Goal: Task Accomplishment & Management: Complete application form

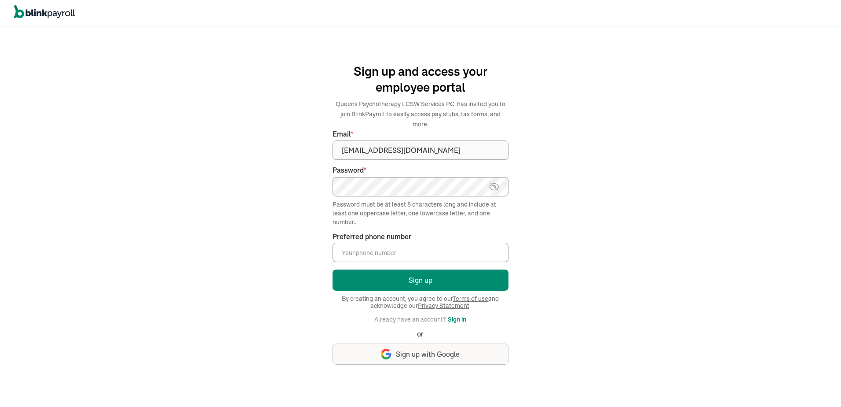
click at [392, 254] on input "Preferred phone number *" at bounding box center [421, 251] width 176 height 19
click at [333, 269] on button "Sign up" at bounding box center [421, 279] width 176 height 21
click at [394, 247] on input "Preferred phone number *" at bounding box center [421, 251] width 176 height 19
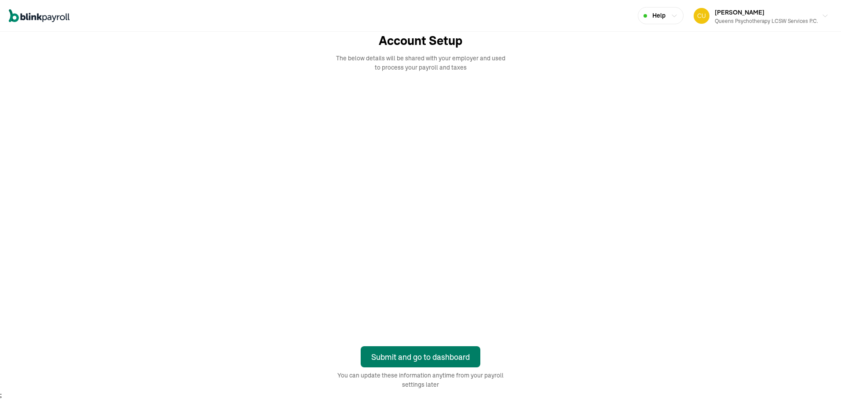
click at [409, 356] on div "Submit and go to dashboard" at bounding box center [420, 357] width 99 height 12
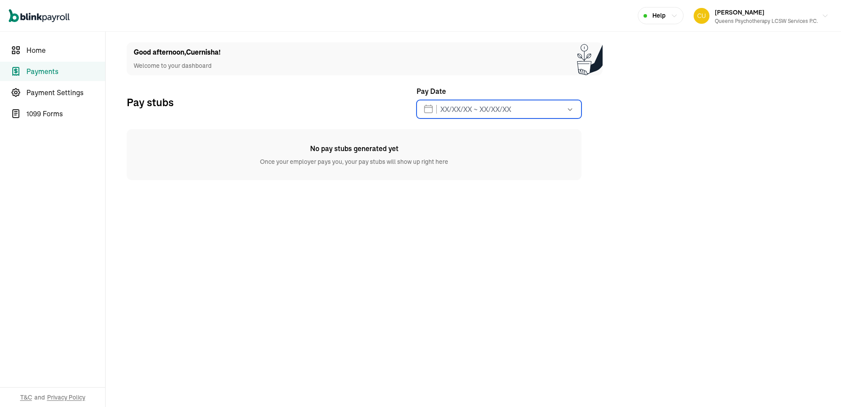
click at [530, 108] on input "text" at bounding box center [499, 109] width 165 height 18
click at [52, 115] on span "1099 Forms" at bounding box center [65, 113] width 79 height 11
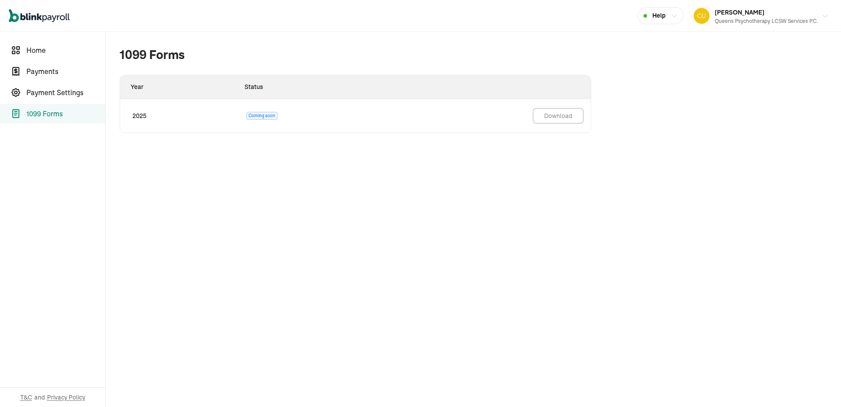
click at [735, 8] on span "[PERSON_NAME]" at bounding box center [740, 12] width 50 height 8
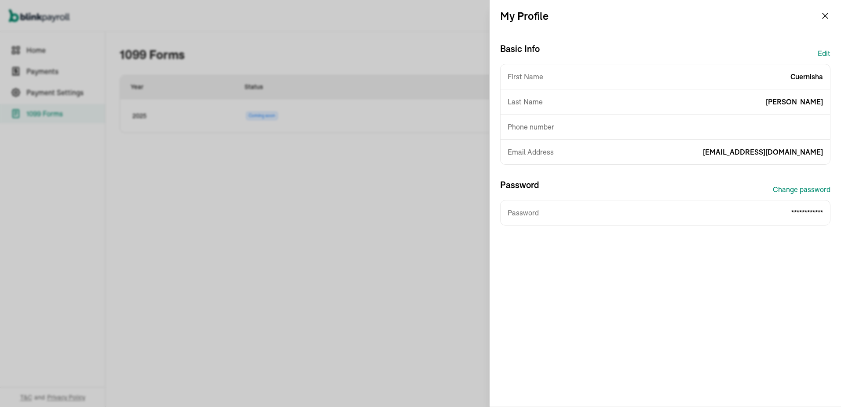
click at [823, 48] on button "Edit" at bounding box center [824, 53] width 13 height 21
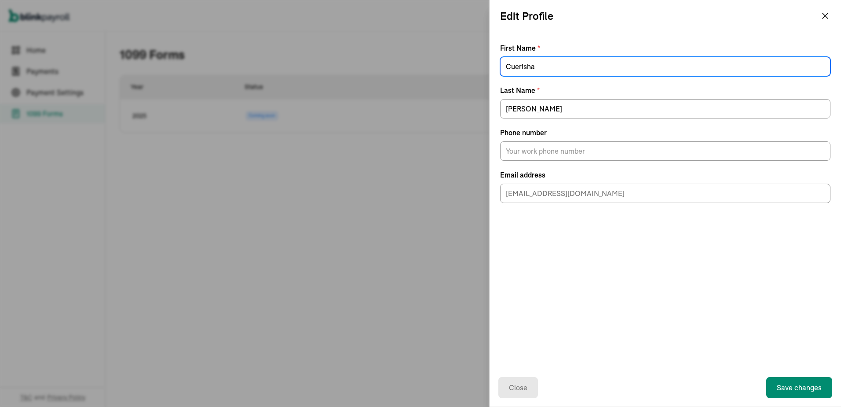
type input "Cuerisha"
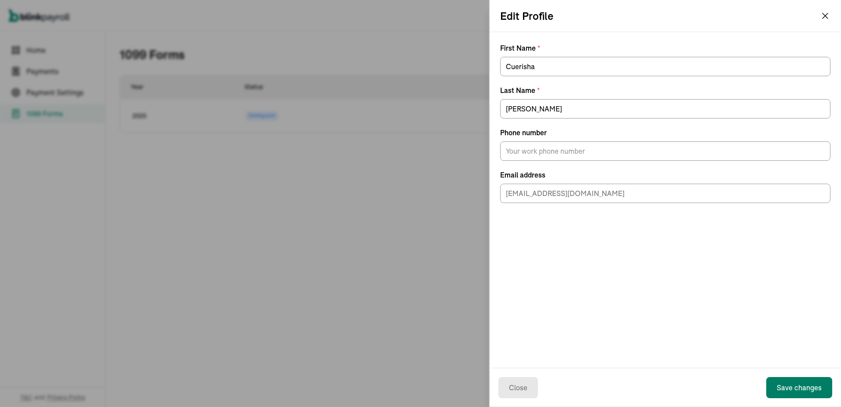
click at [798, 380] on button "Save changes" at bounding box center [799, 387] width 66 height 21
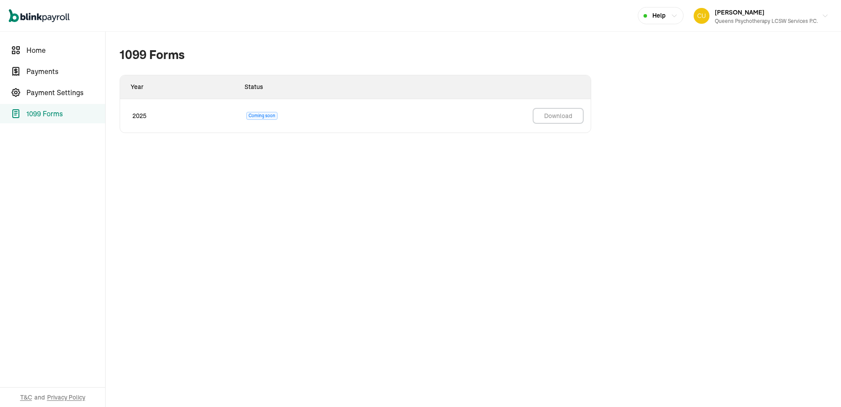
click at [666, 17] on span "Help" at bounding box center [658, 15] width 13 height 9
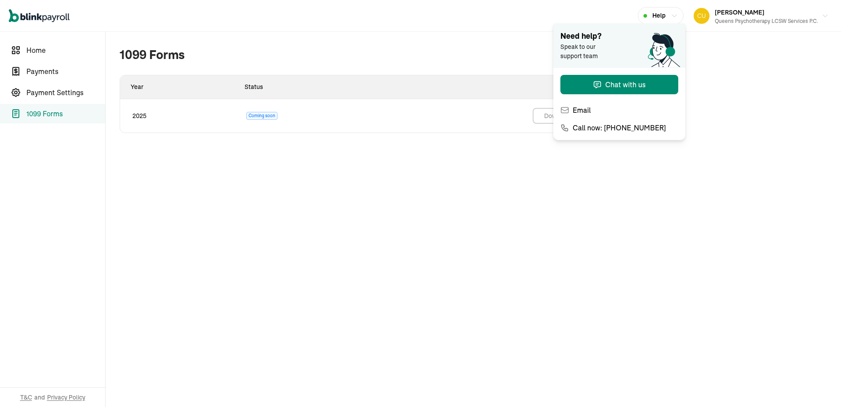
click at [666, 17] on span "Help" at bounding box center [658, 15] width 13 height 9
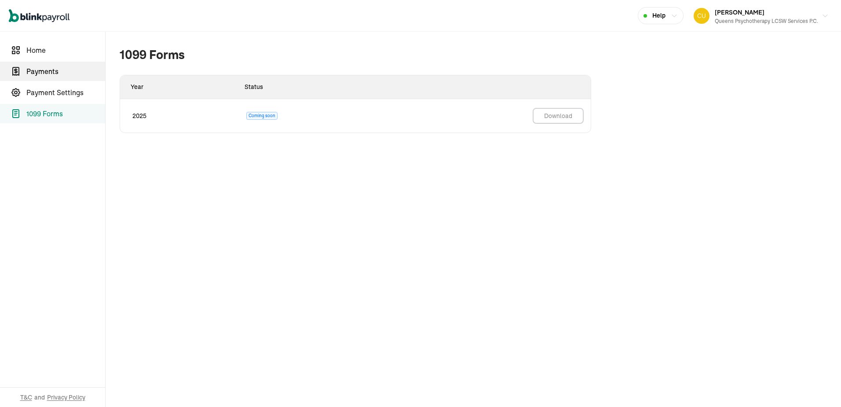
click at [26, 72] on link "Payments" at bounding box center [52, 71] width 105 height 19
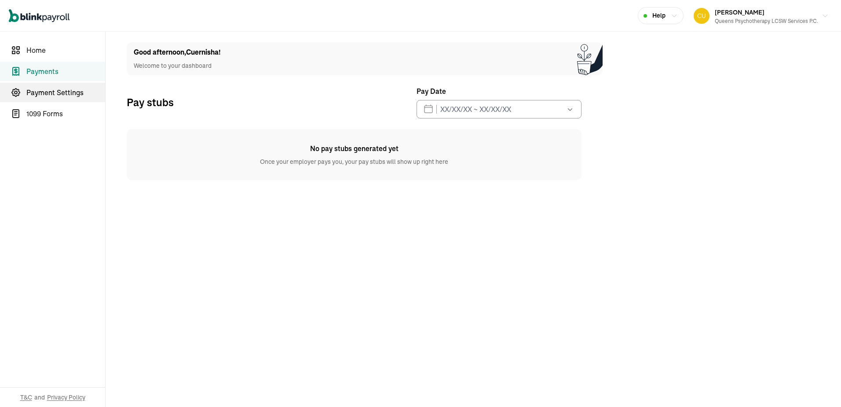
click at [77, 94] on span "Payment Settings" at bounding box center [65, 92] width 79 height 11
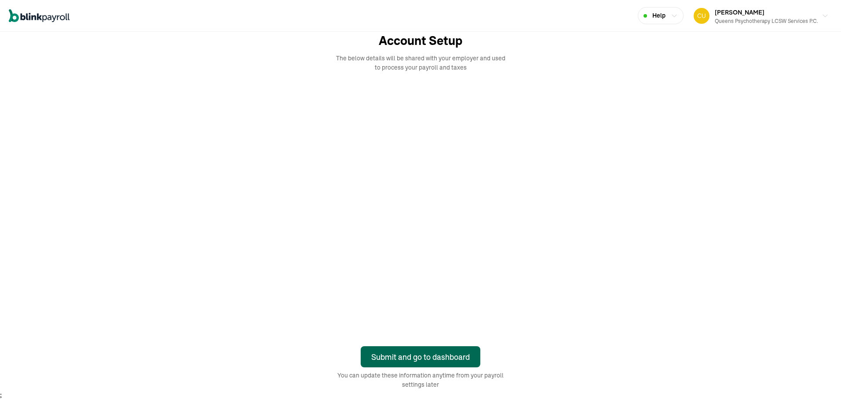
click at [409, 356] on div "Submit and go to dashboard" at bounding box center [420, 357] width 99 height 12
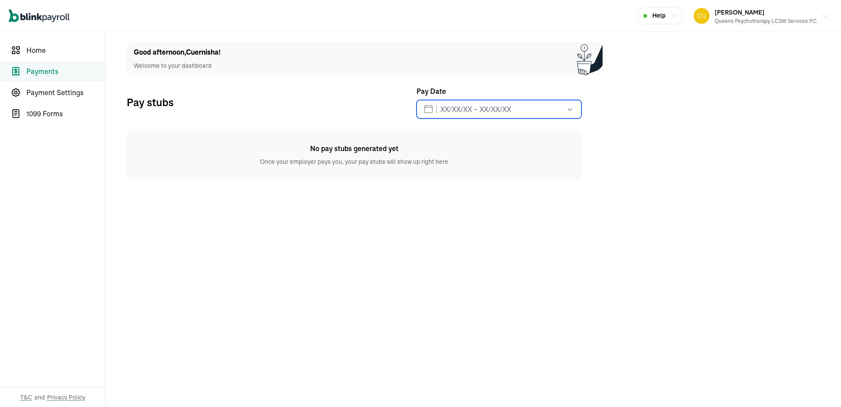
click at [530, 108] on input "text" at bounding box center [499, 109] width 165 height 18
click at [52, 115] on span "1099 Forms" at bounding box center [65, 113] width 79 height 11
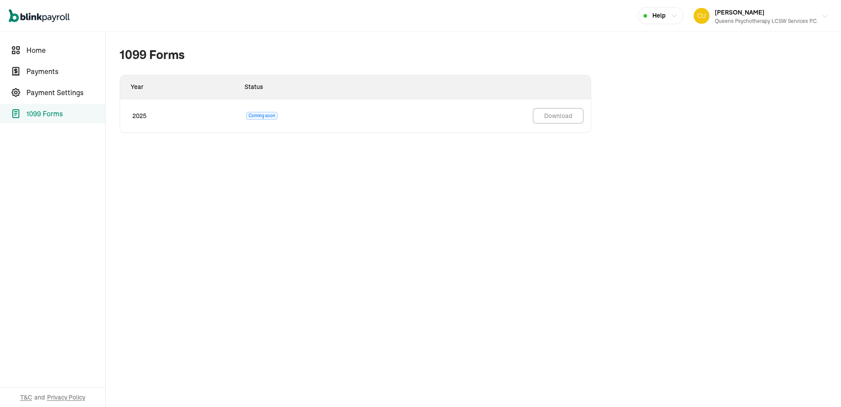
click at [735, 8] on span "Cuernisha Browne" at bounding box center [740, 12] width 50 height 8
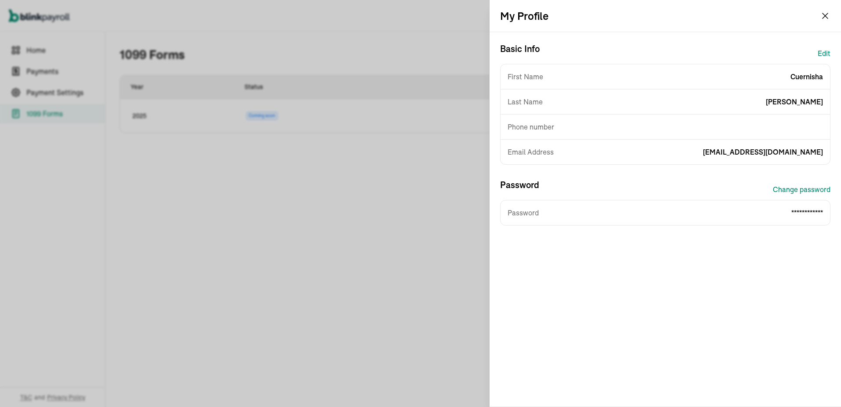
click at [823, 48] on button "Edit" at bounding box center [824, 53] width 13 height 21
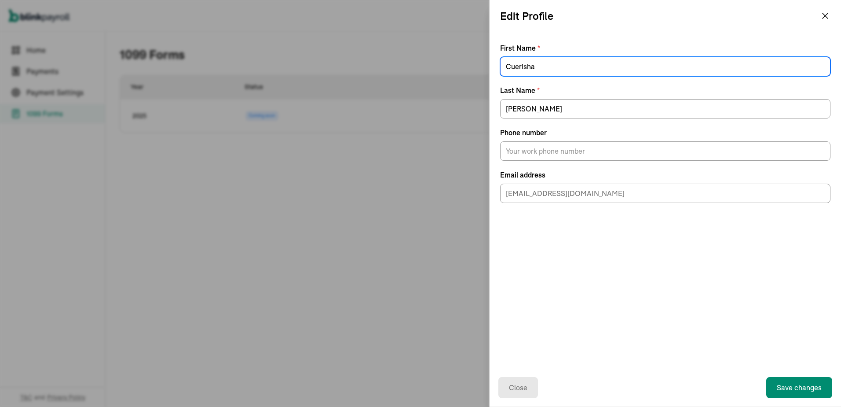
type input "Cuerisha"
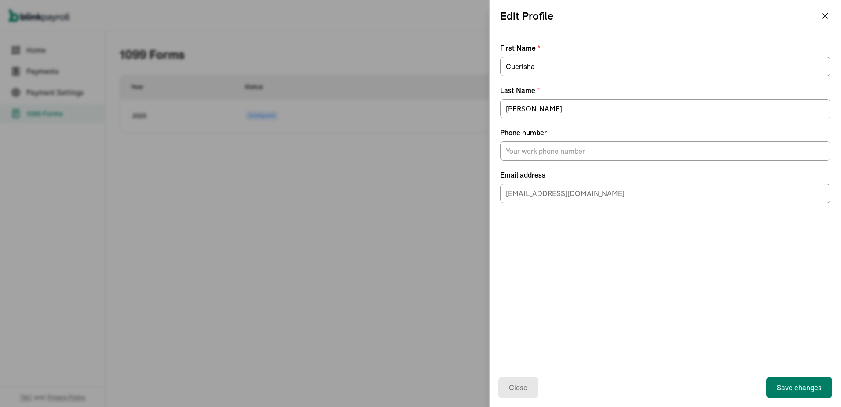
click at [798, 380] on button "Save changes" at bounding box center [799, 387] width 66 height 21
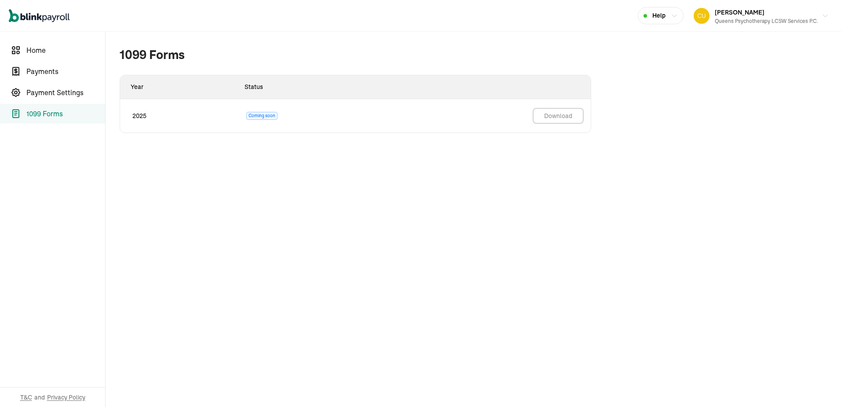
click at [666, 17] on span "Help" at bounding box center [658, 15] width 13 height 9
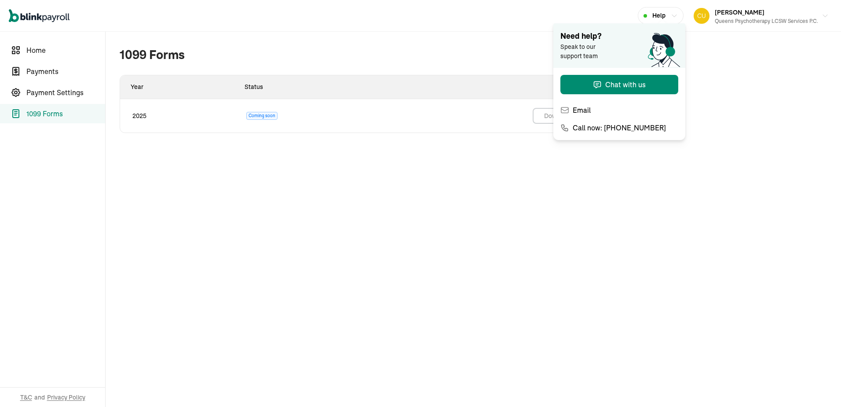
click at [666, 17] on span "Help" at bounding box center [658, 15] width 13 height 9
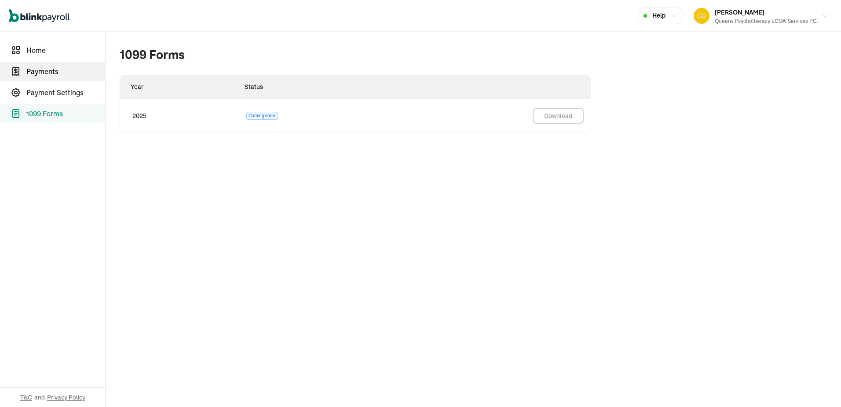
click at [26, 72] on link "Payments" at bounding box center [52, 71] width 105 height 19
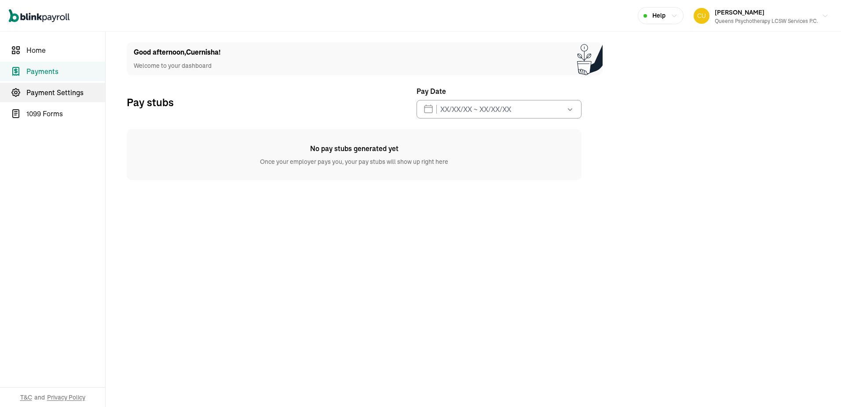
click at [77, 94] on span "Payment Settings" at bounding box center [65, 92] width 79 height 11
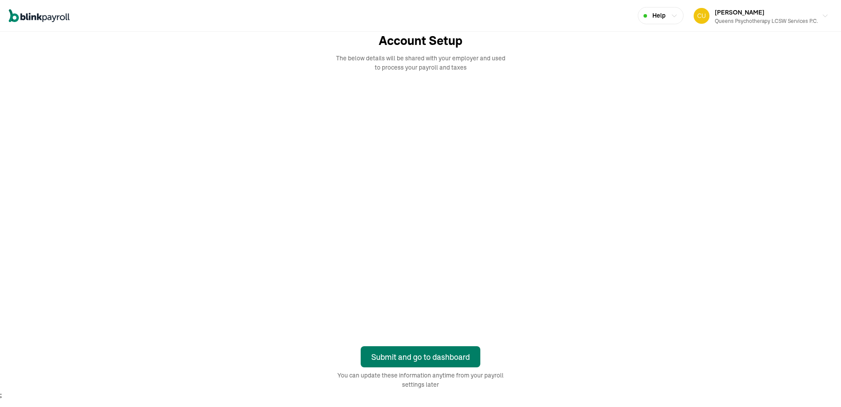
click at [430, 358] on div "Submit and go to dashboard" at bounding box center [420, 357] width 99 height 12
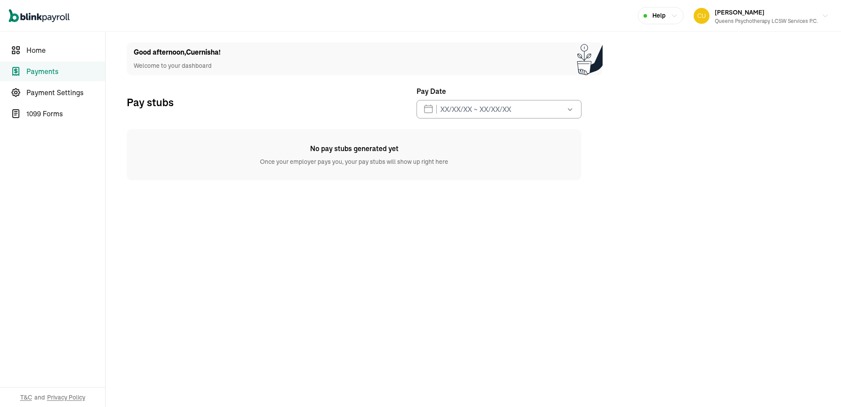
click at [197, 51] on h1 "Good afternoon , Cuernisha !" at bounding box center [177, 52] width 87 height 11
click at [740, 5] on button "[PERSON_NAME] Queens Psychotherapy LCSW Services P.C." at bounding box center [761, 16] width 142 height 22
click at [39, 49] on span "Home" at bounding box center [65, 50] width 79 height 11
select select "2025"
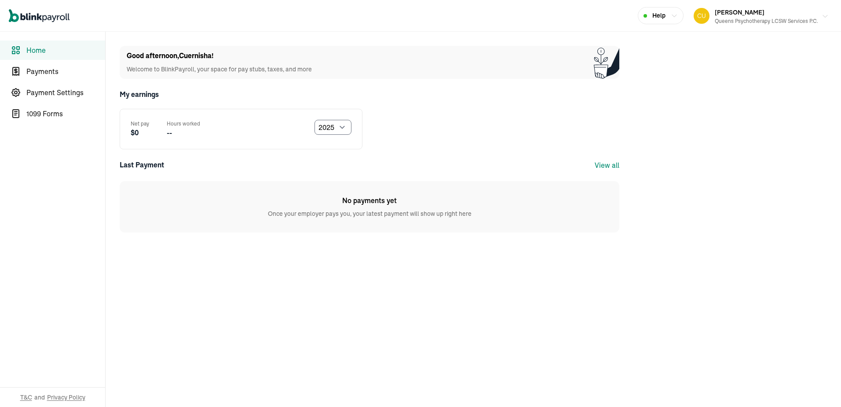
click at [810, 17] on div "Queens Psychotherapy LCSW Services P.C." at bounding box center [766, 21] width 103 height 8
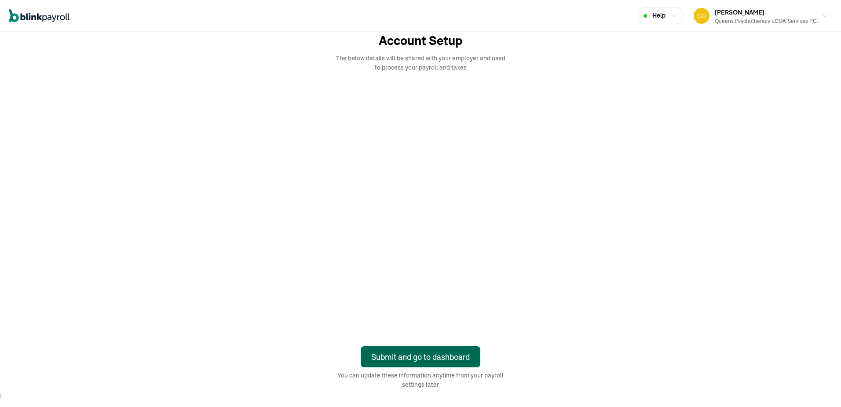
click at [430, 358] on div "Submit and go to dashboard" at bounding box center [420, 357] width 99 height 12
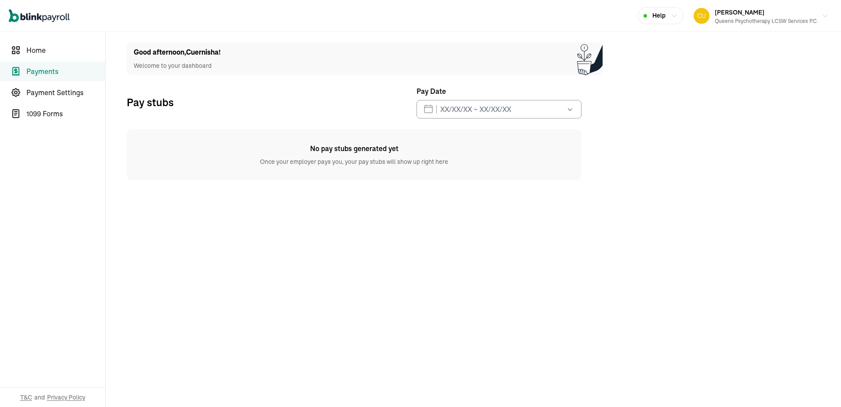
click at [197, 51] on h1 "Good afternoon , Cuernisha !" at bounding box center [177, 52] width 87 height 11
click at [740, 5] on button "[PERSON_NAME] Queens Psychotherapy LCSW Services P.C." at bounding box center [761, 16] width 142 height 22
click at [39, 49] on span "Home" at bounding box center [65, 50] width 79 height 11
select select "2025"
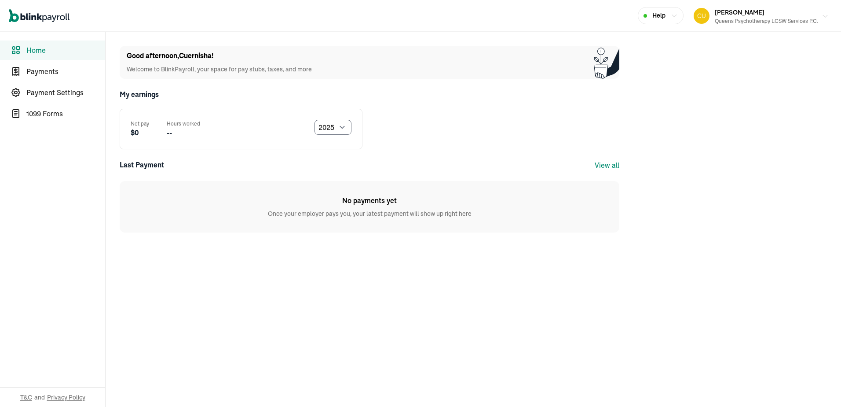
click at [810, 17] on div "Queens Psychotherapy LCSW Services P.C." at bounding box center [766, 21] width 103 height 8
